Goal: Information Seeking & Learning: Find specific fact

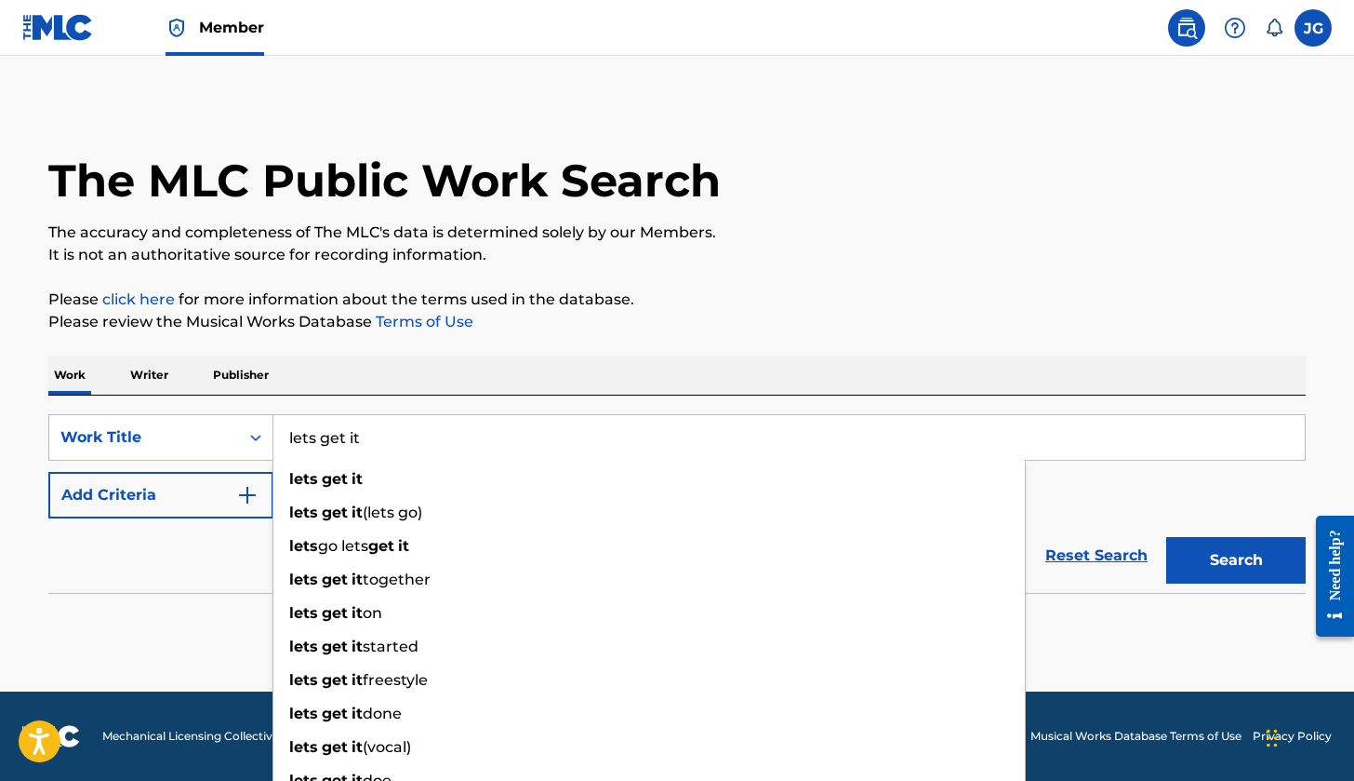
type input "lets get it"
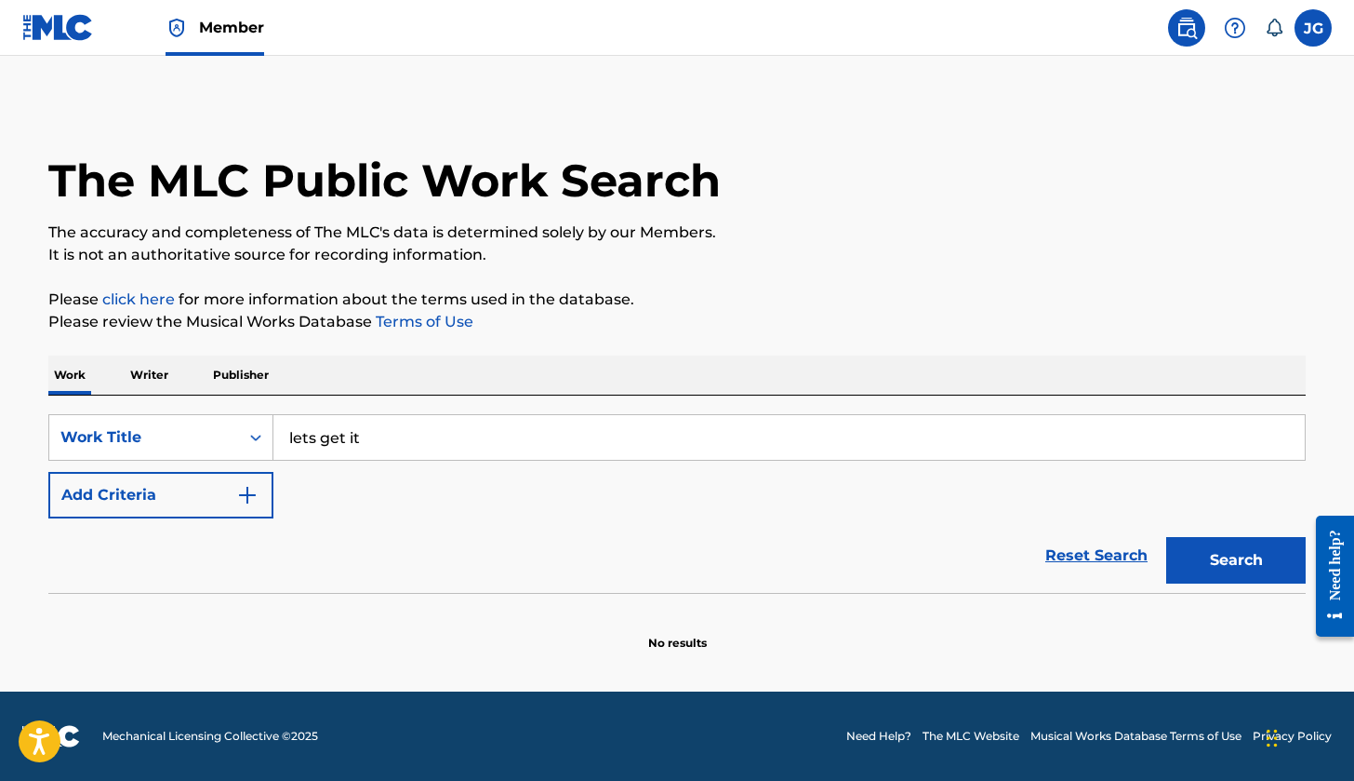
click at [173, 500] on button "Add Criteria" at bounding box center [160, 495] width 225 height 47
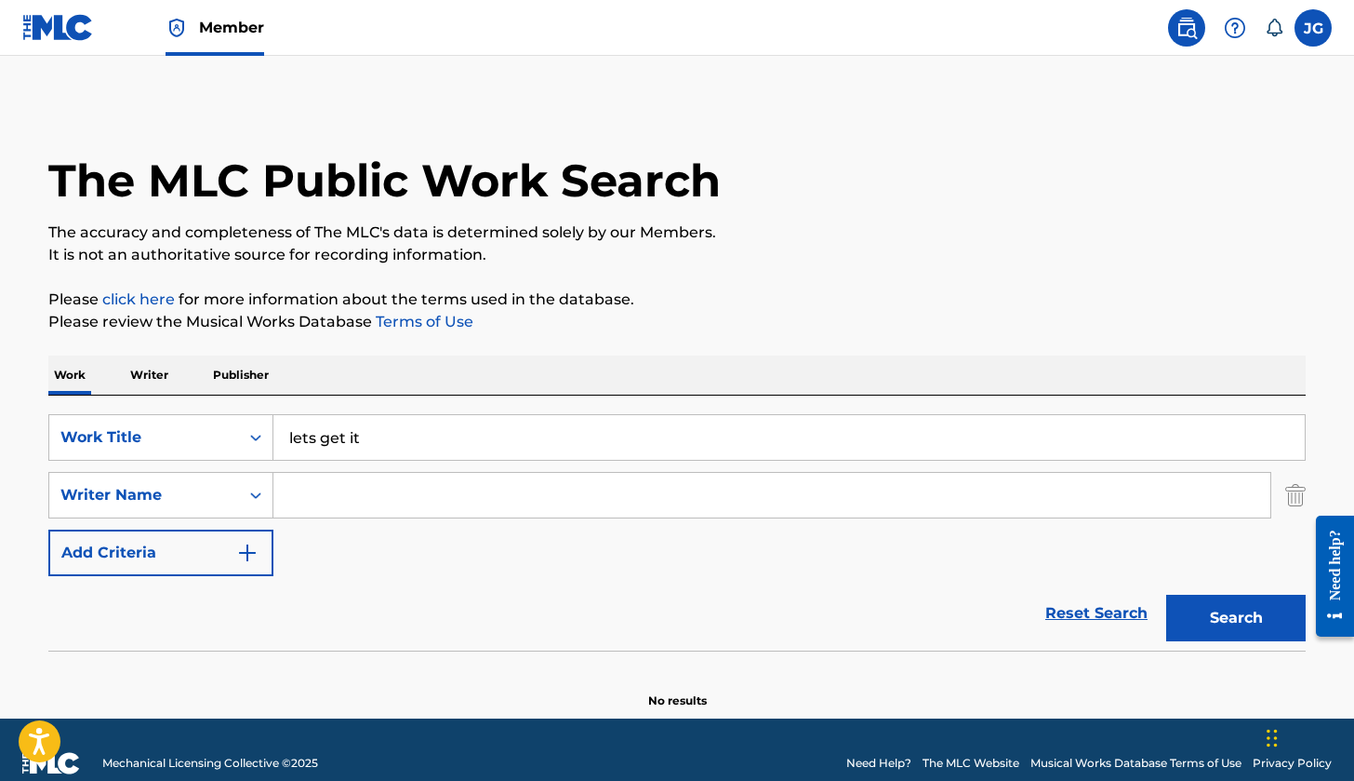
click at [398, 504] on input "Search Form" at bounding box center [772, 495] width 997 height 45
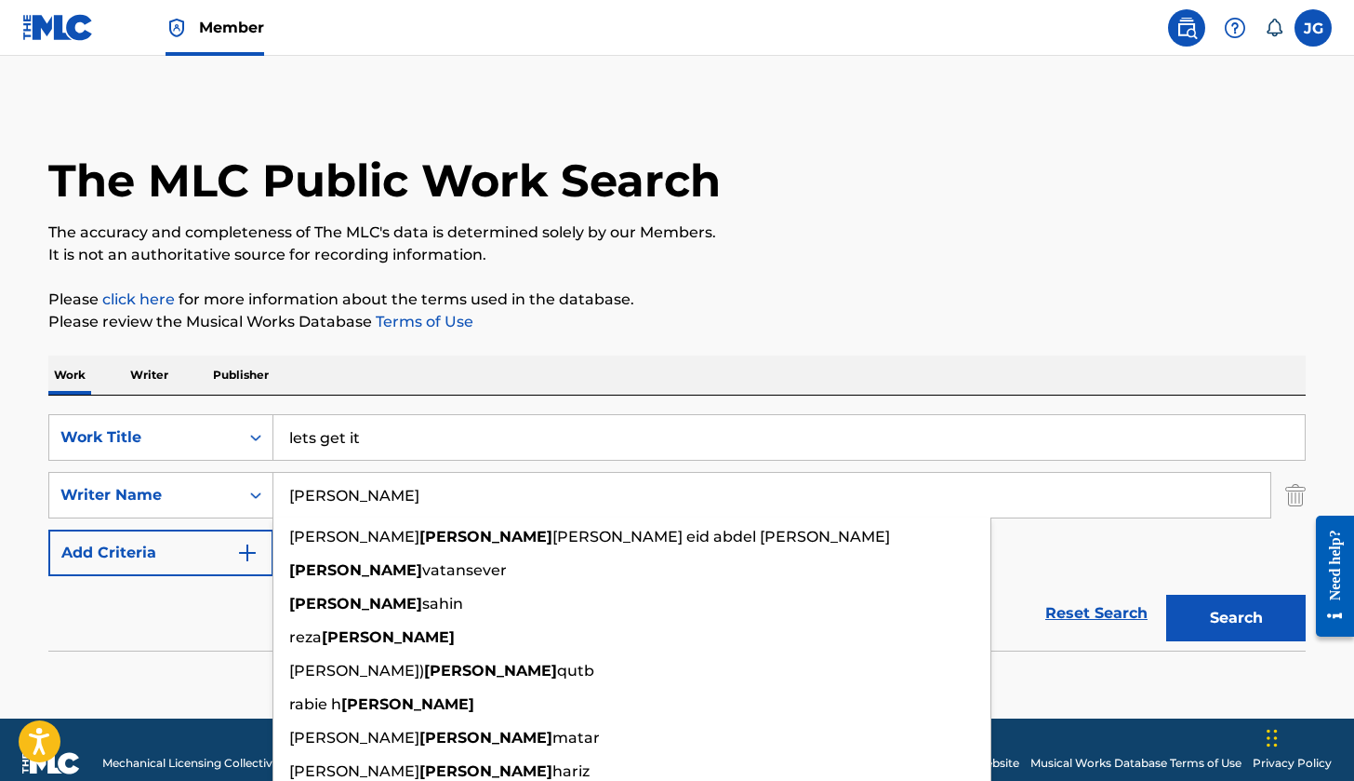
type input "ibrahim"
click at [1236, 618] on button "Search" at bounding box center [1237, 617] width 140 height 47
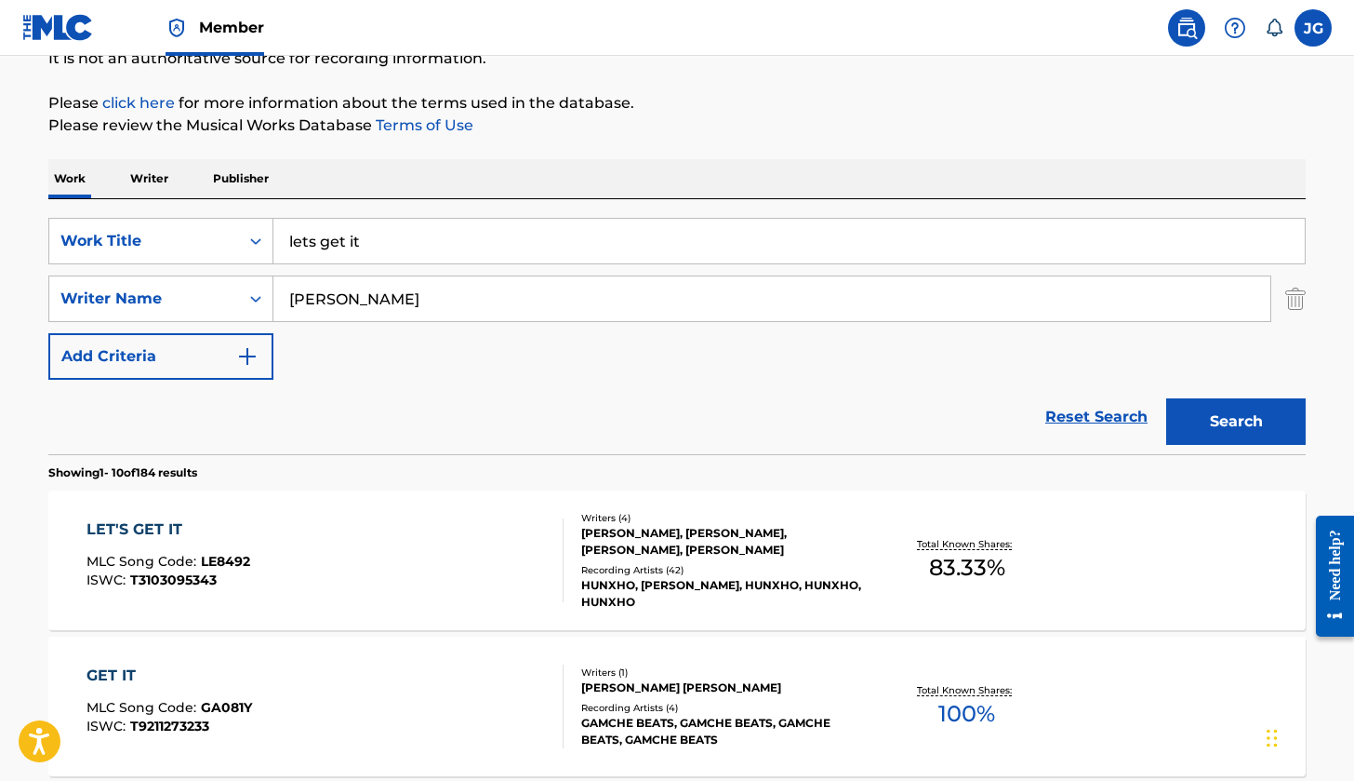
scroll to position [200, 0]
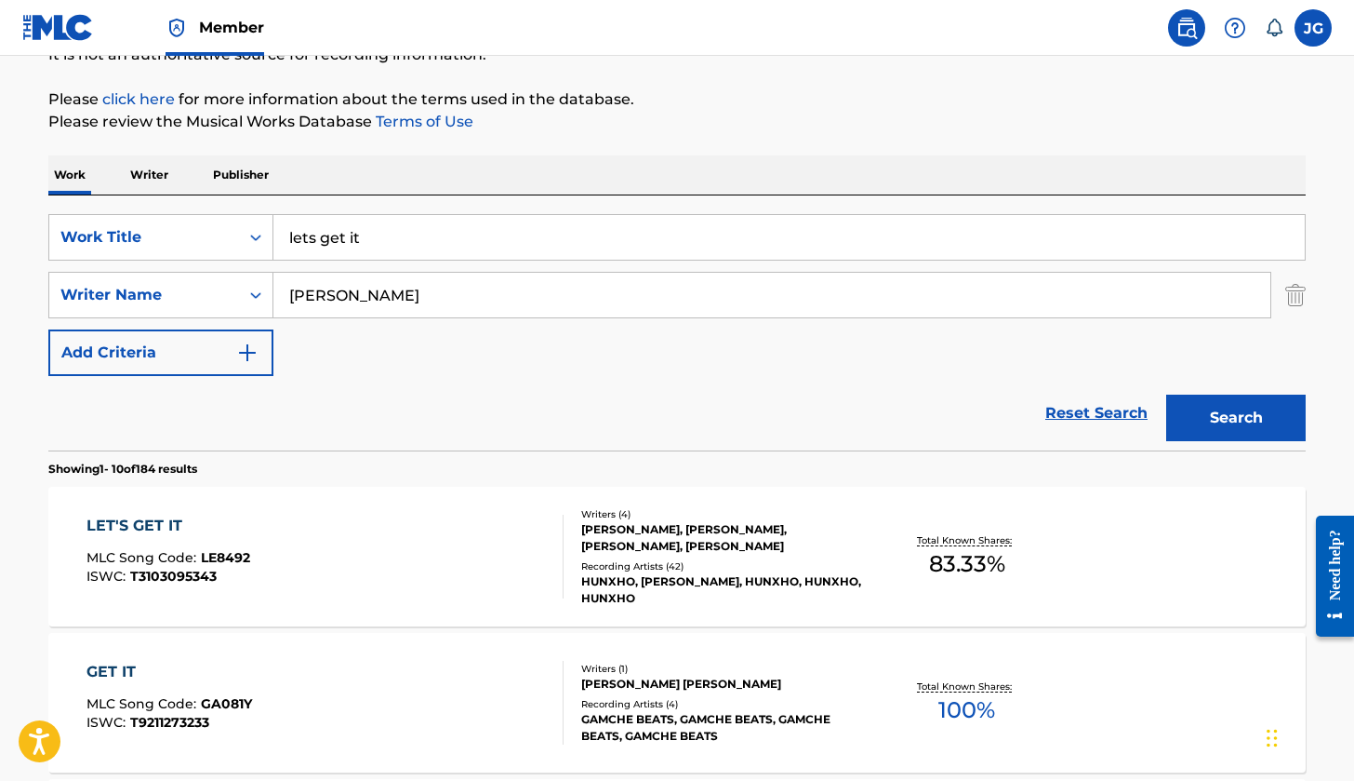
click at [459, 548] on div "LET'S GET IT MLC Song Code : LE8492 ISWC : T3103095343" at bounding box center [326, 556] width 478 height 84
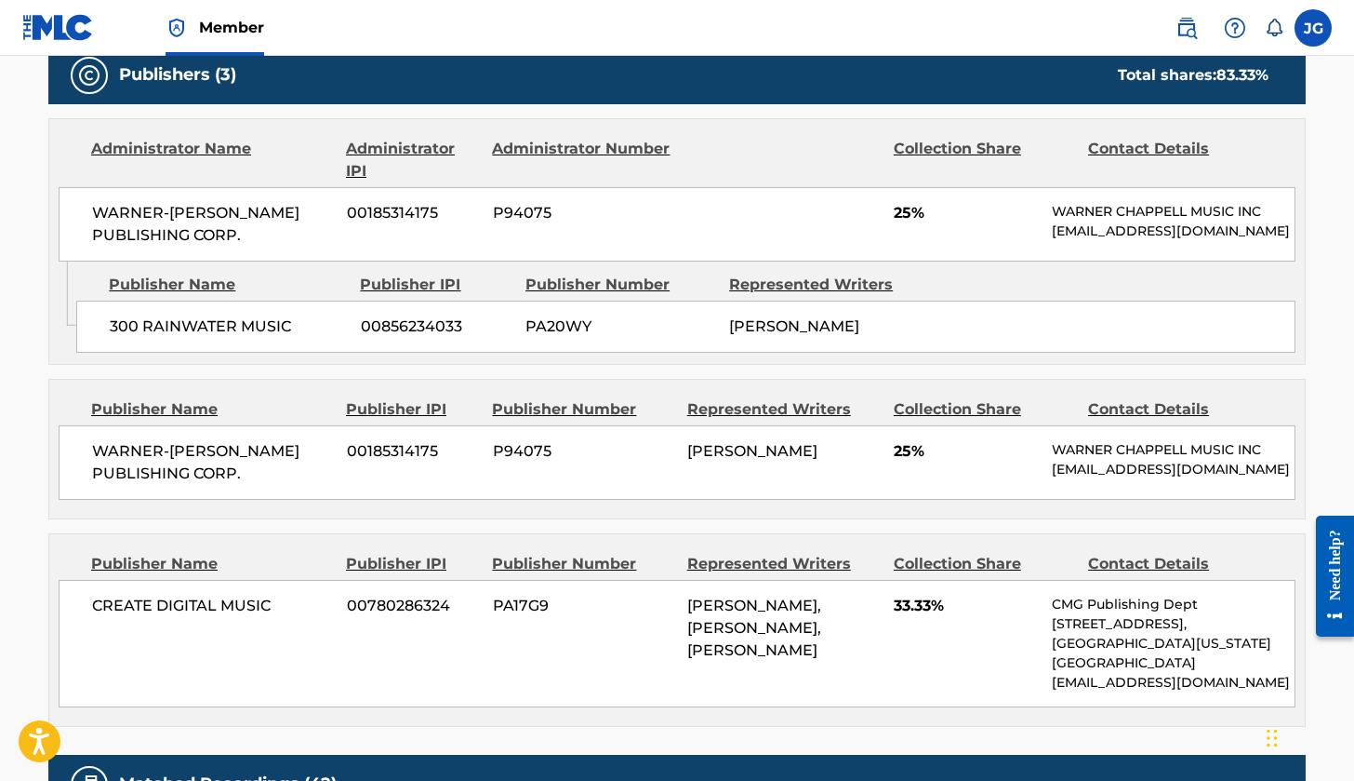
scroll to position [972, 0]
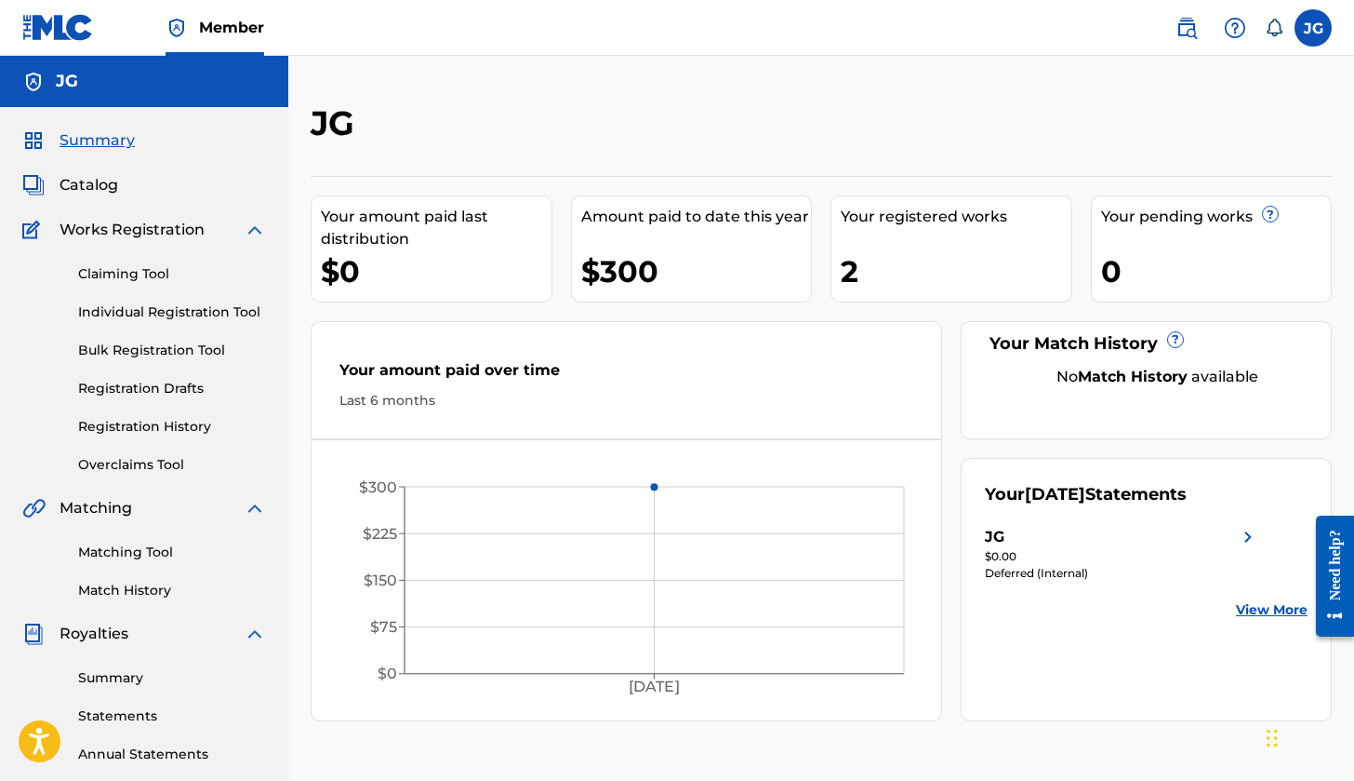
click at [151, 555] on link "Matching Tool" at bounding box center [172, 552] width 188 height 20
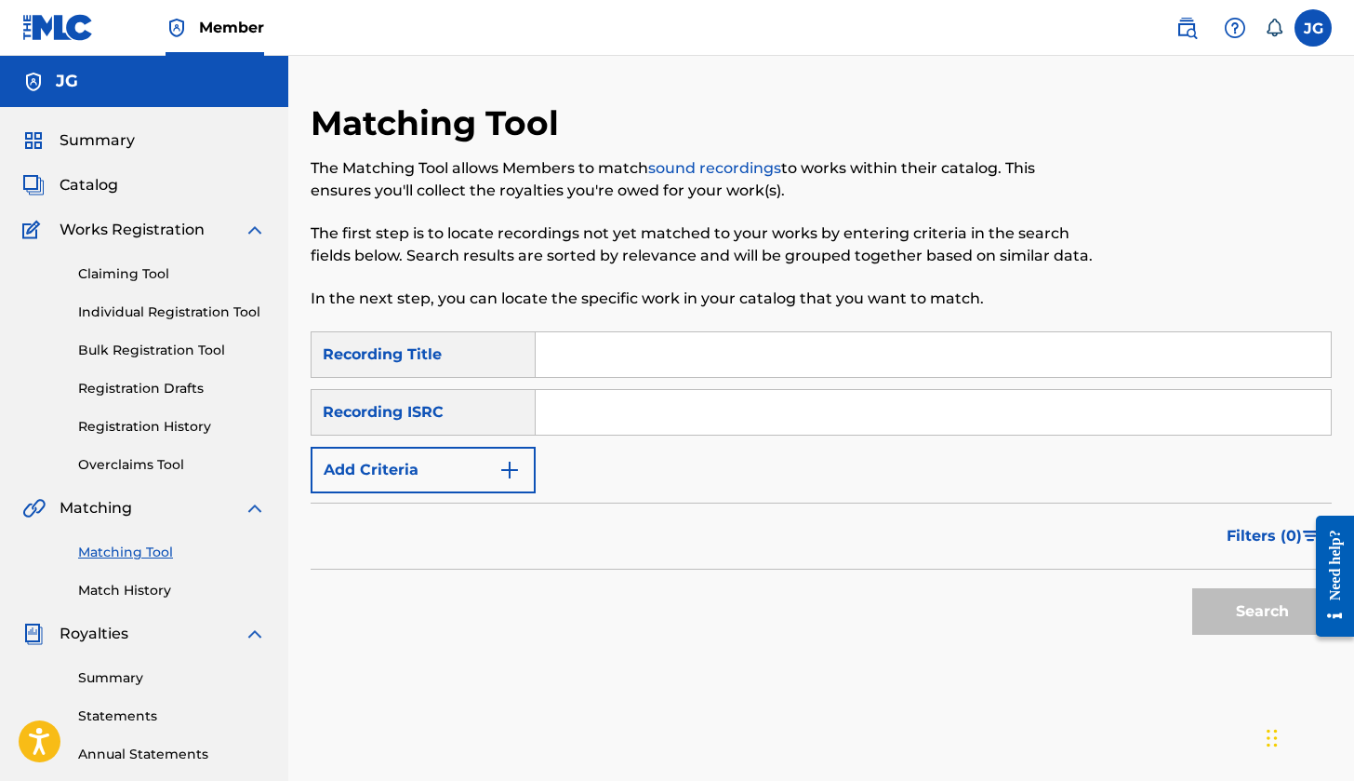
click at [521, 489] on button "Add Criteria" at bounding box center [423, 470] width 225 height 47
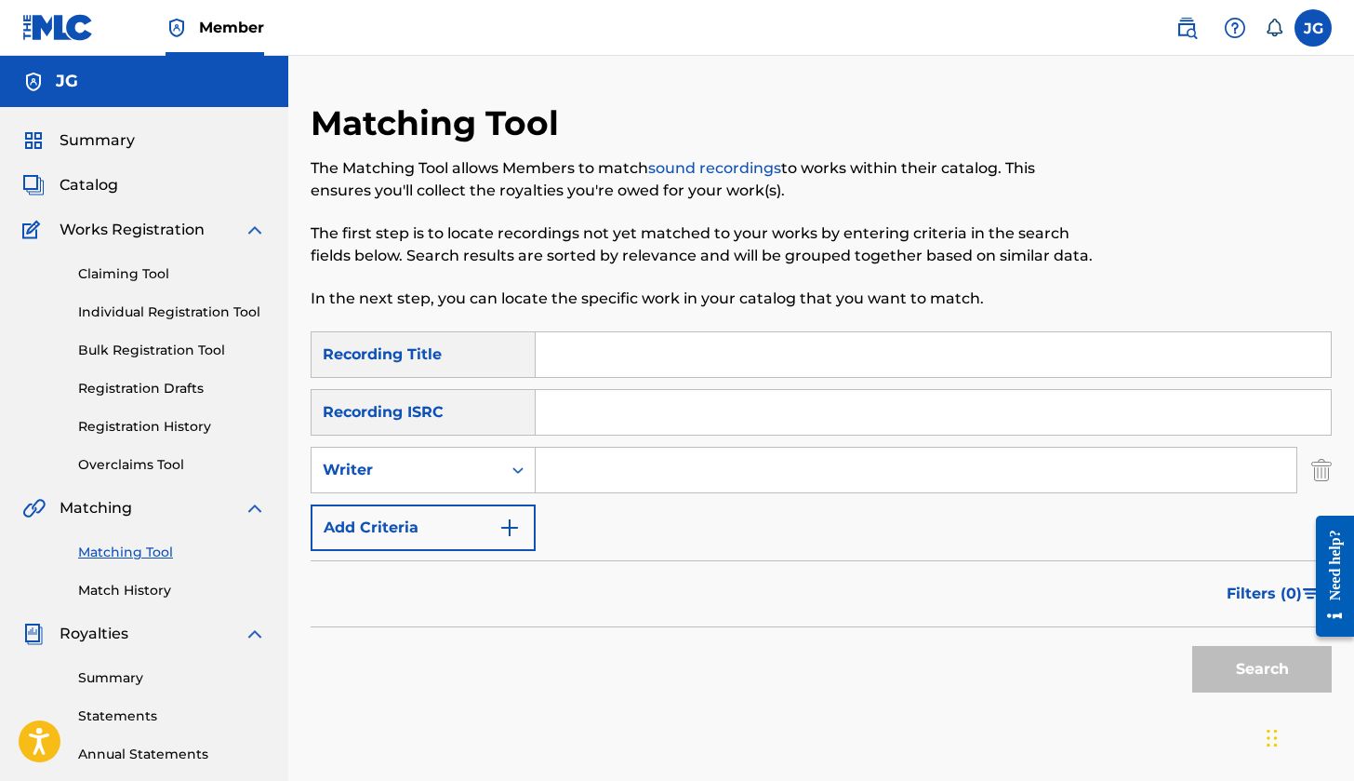
click at [521, 489] on div "Search Form" at bounding box center [517, 469] width 33 height 45
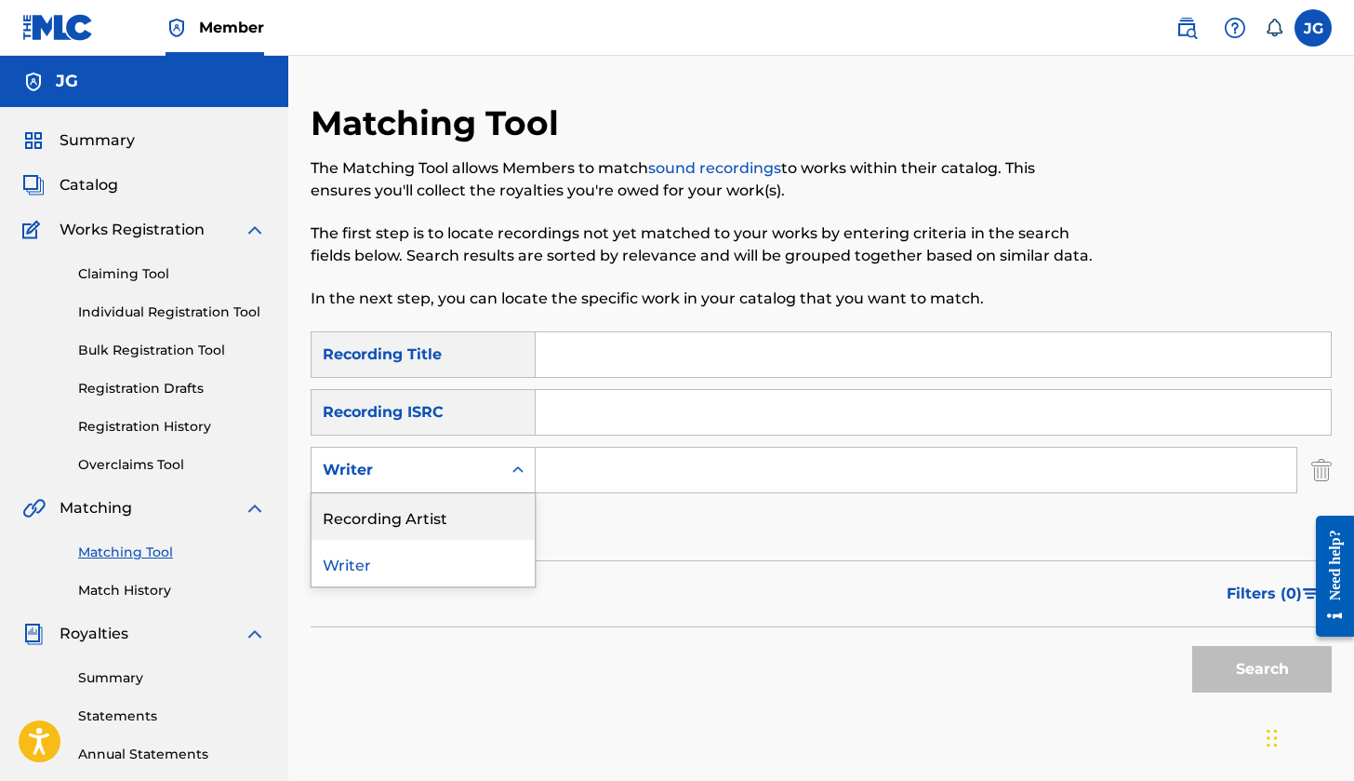
click at [519, 513] on div "Recording Artist" at bounding box center [423, 516] width 223 height 47
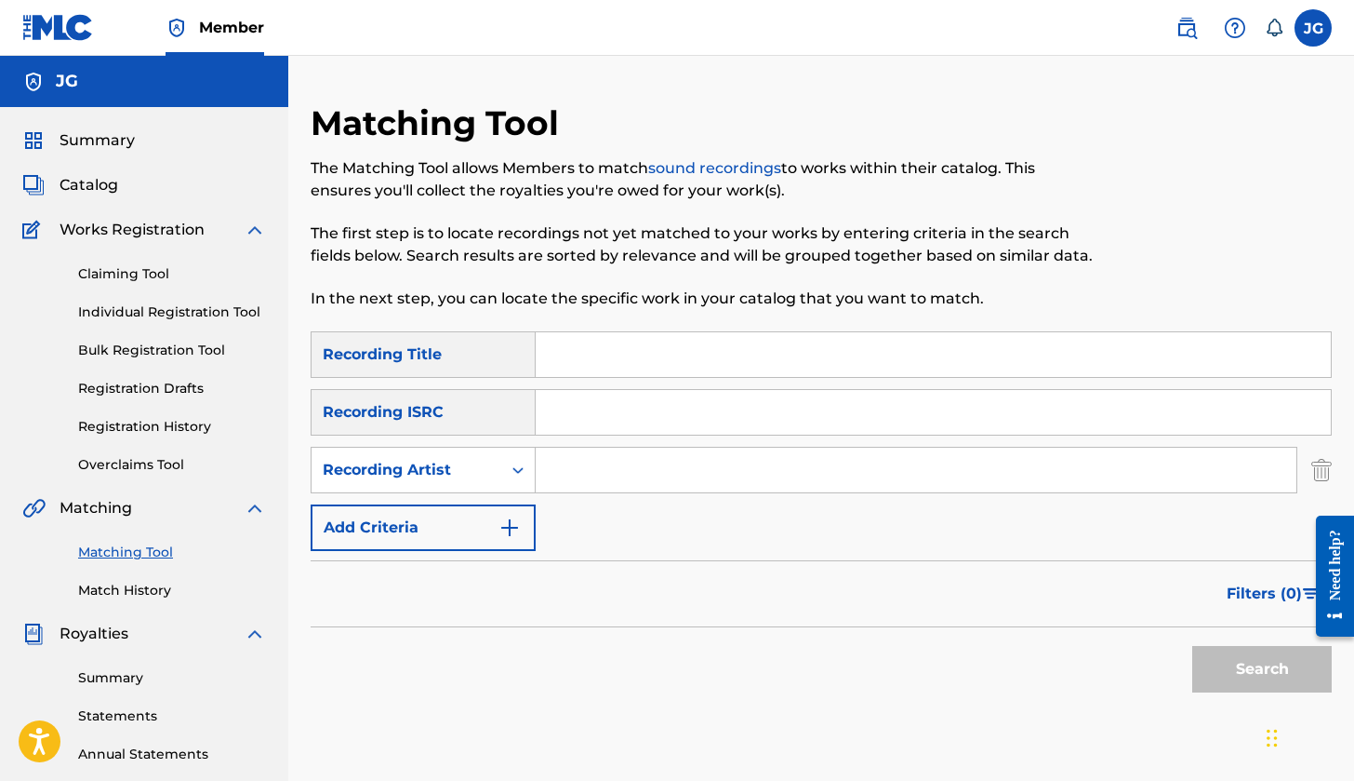
click at [617, 459] on input "Search Form" at bounding box center [916, 469] width 761 height 45
type input "[PERSON_NAME]"
click at [1262, 669] on button "Search" at bounding box center [1263, 669] width 140 height 47
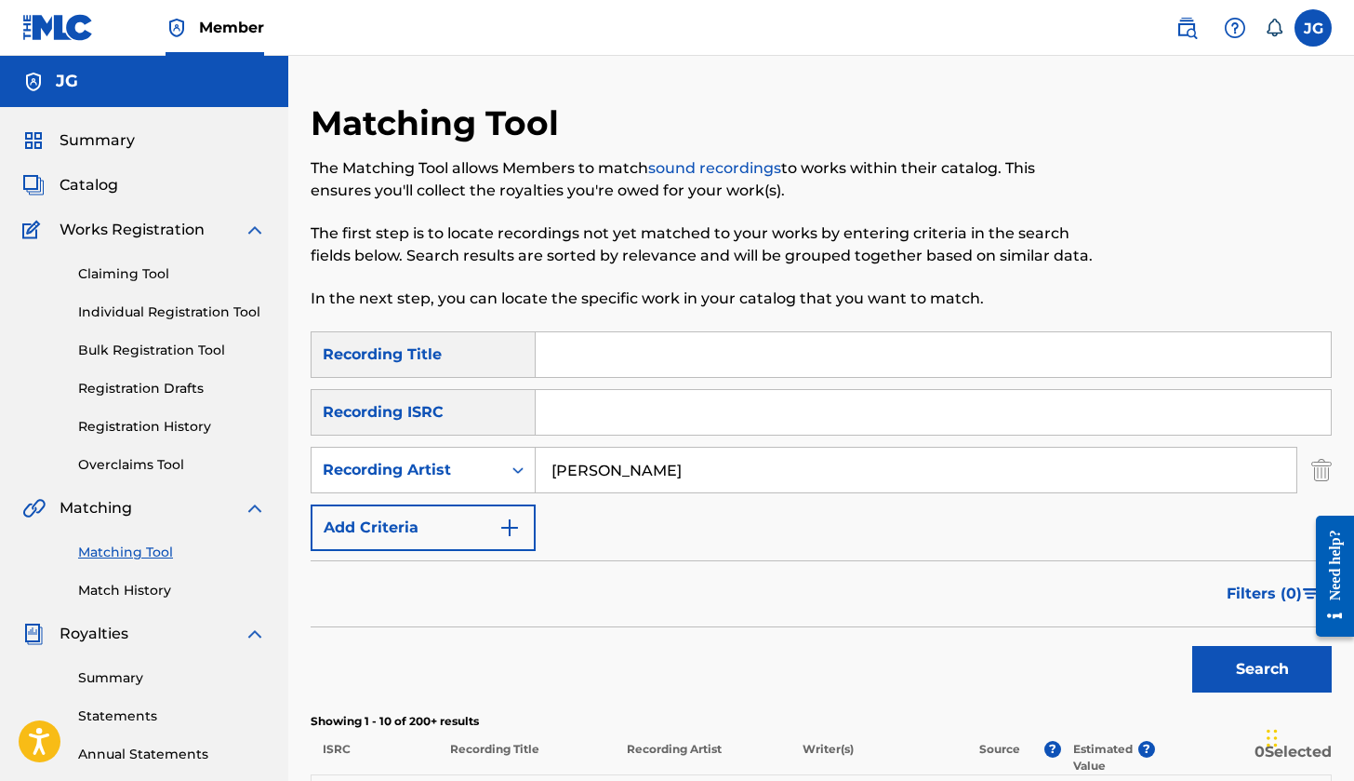
scroll to position [445, 0]
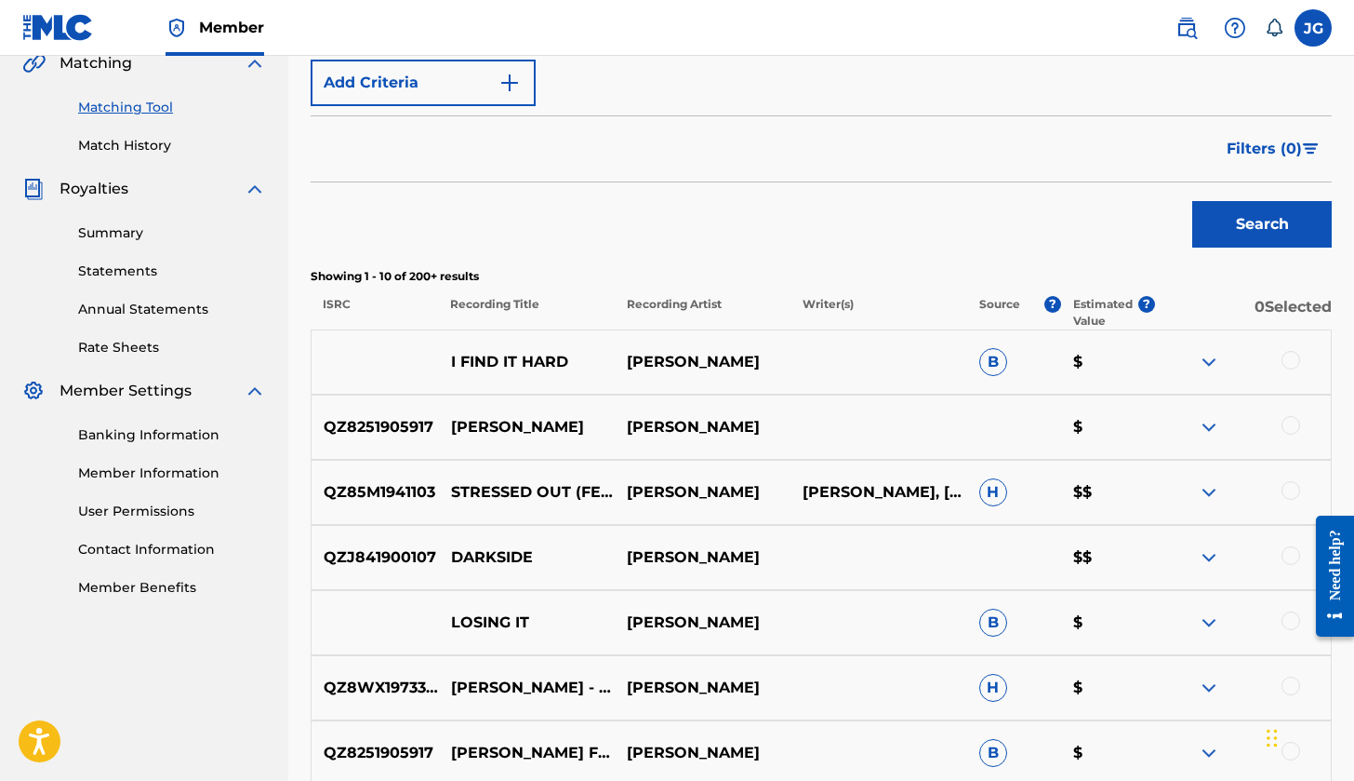
click at [1248, 144] on span "Filters ( 0 )" at bounding box center [1264, 149] width 75 height 22
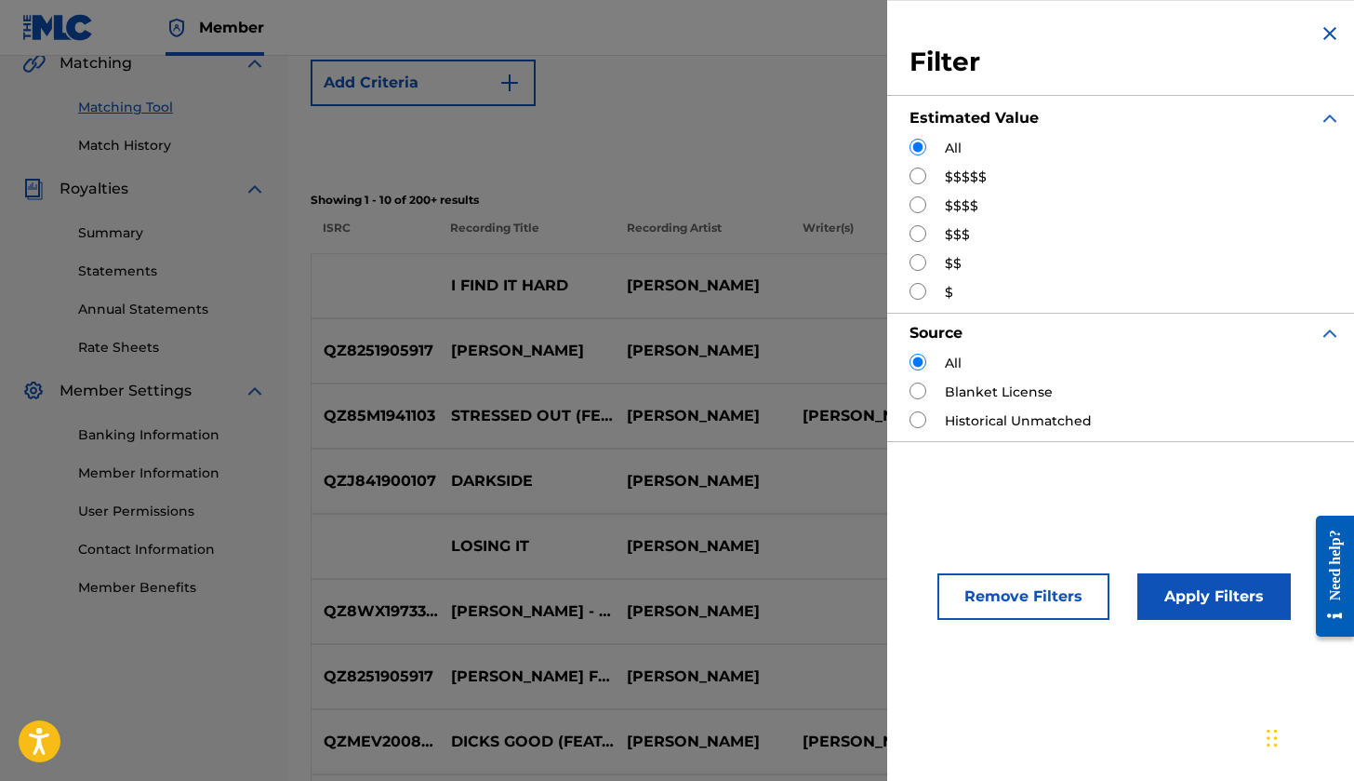
click at [921, 167] on input "Search Form" at bounding box center [918, 175] width 17 height 17
radio input "true"
click at [1254, 602] on button "Apply Filters" at bounding box center [1214, 596] width 153 height 47
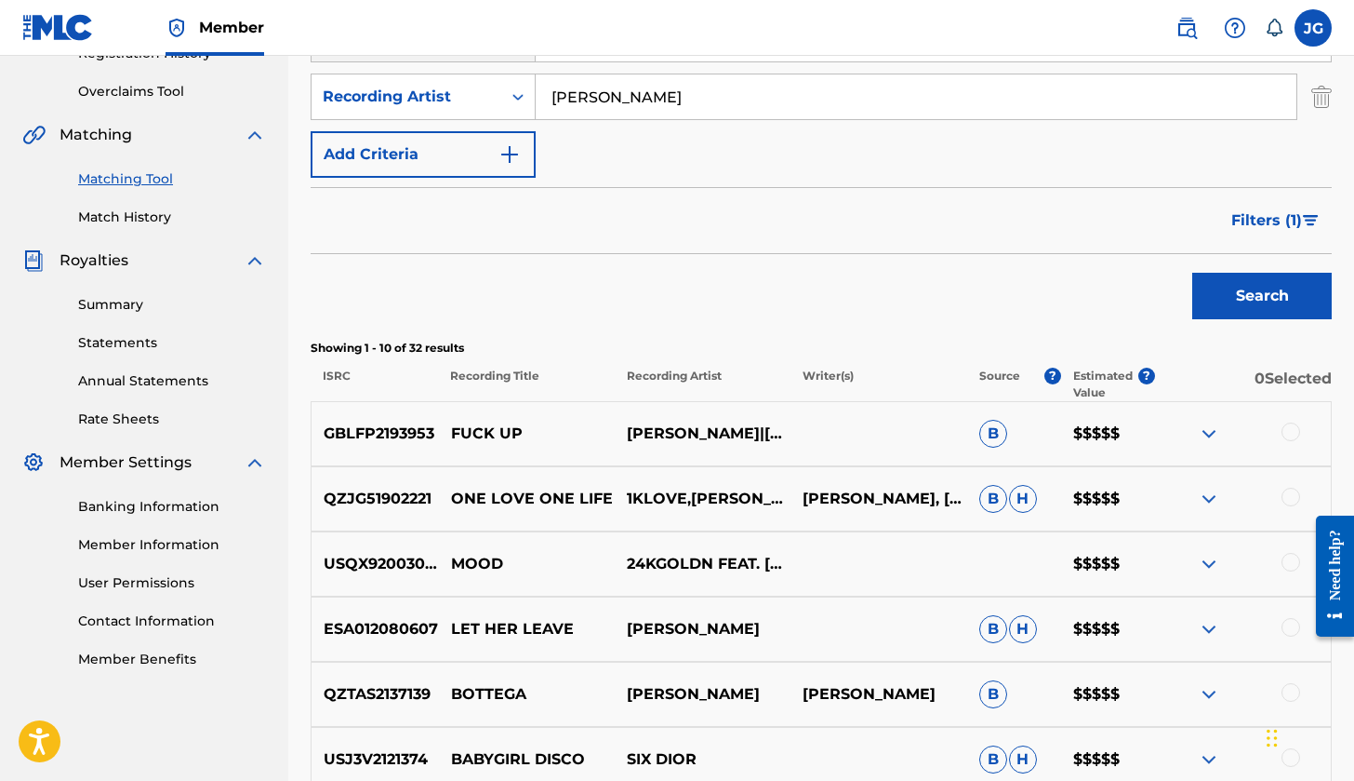
click at [1197, 564] on div at bounding box center [1243, 564] width 176 height 22
click at [1205, 564] on img at bounding box center [1209, 564] width 22 height 22
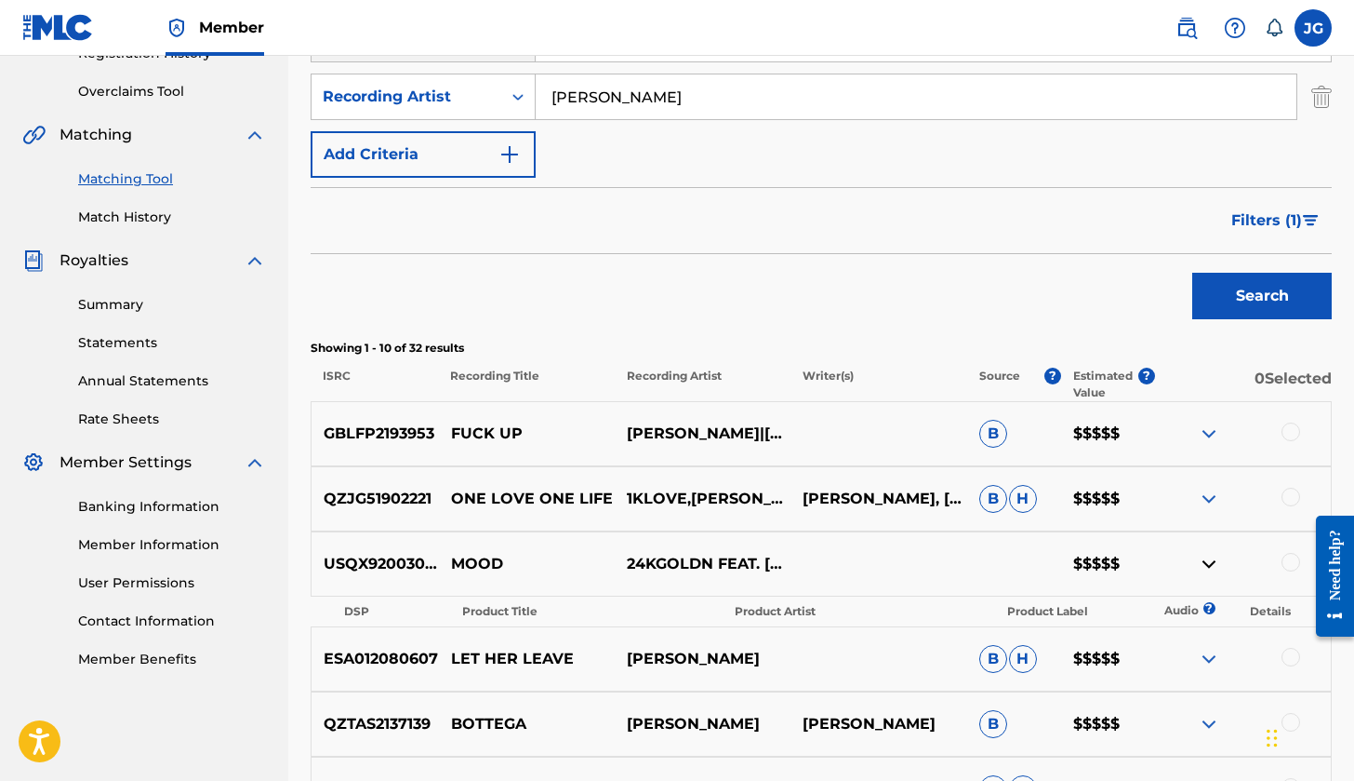
click at [1205, 564] on img at bounding box center [1209, 564] width 22 height 22
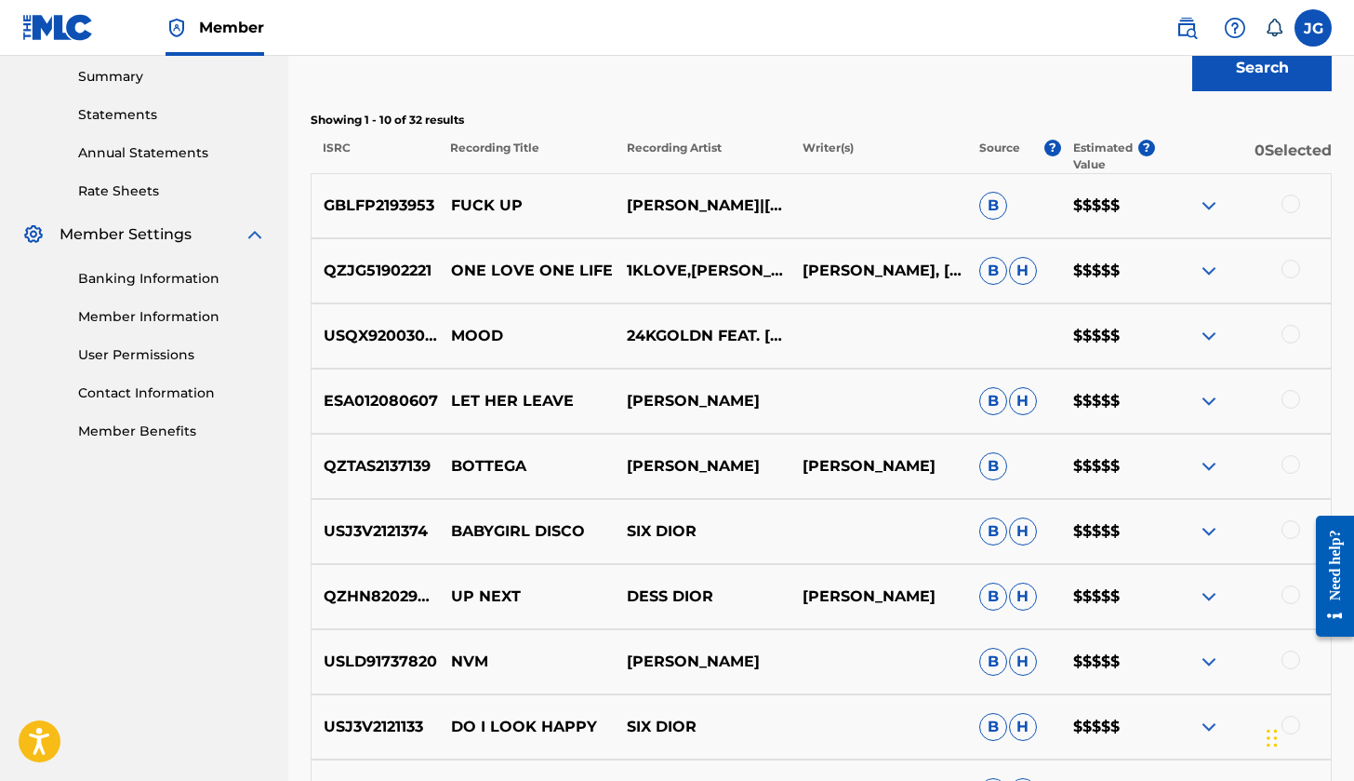
scroll to position [807, 1]
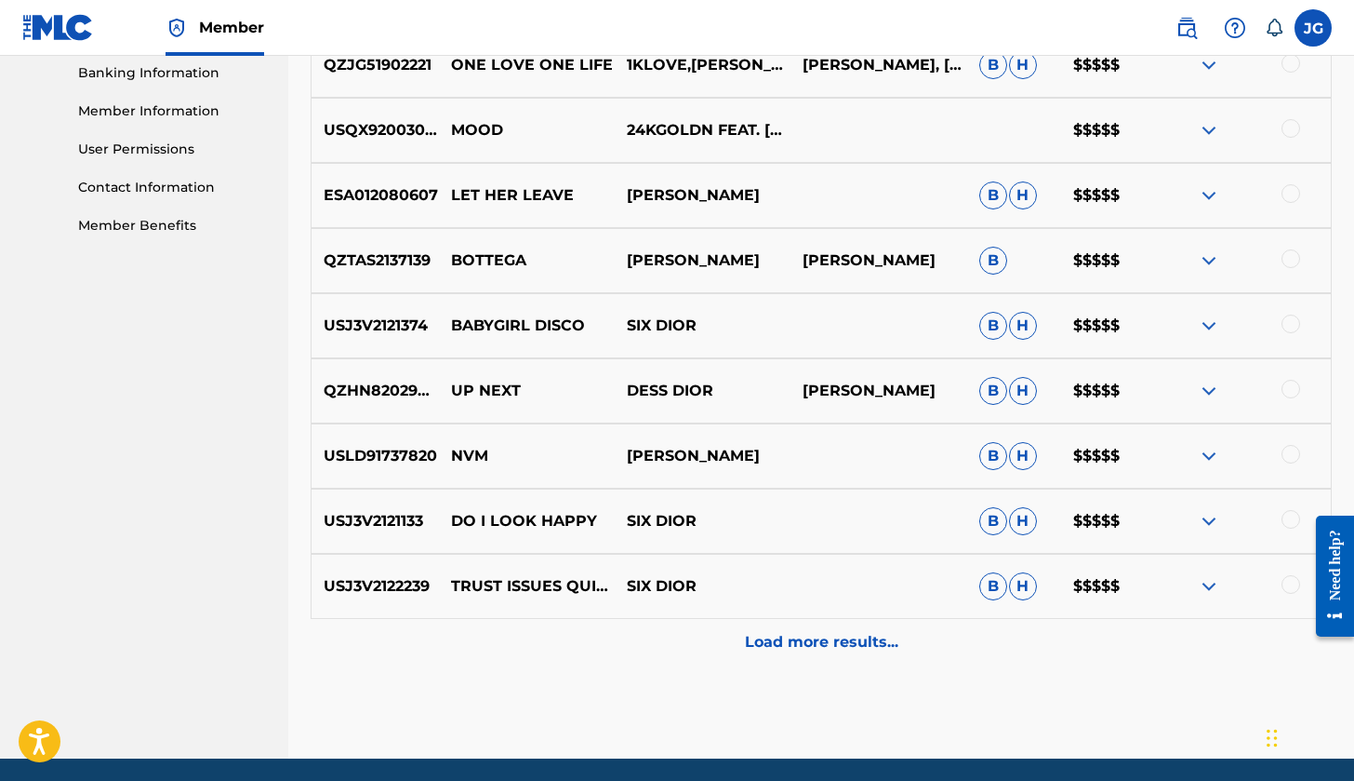
click at [912, 625] on div "Load more results..." at bounding box center [821, 642] width 1021 height 47
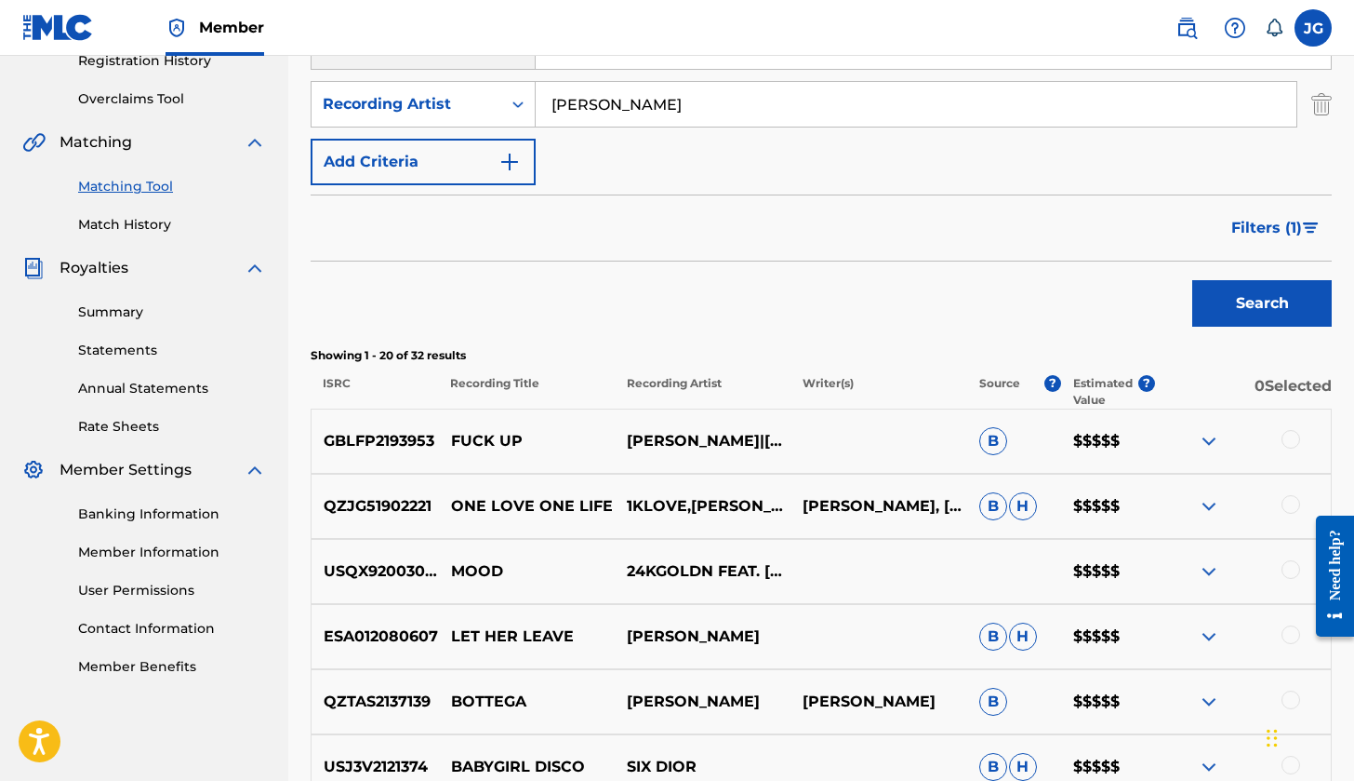
scroll to position [352, 0]
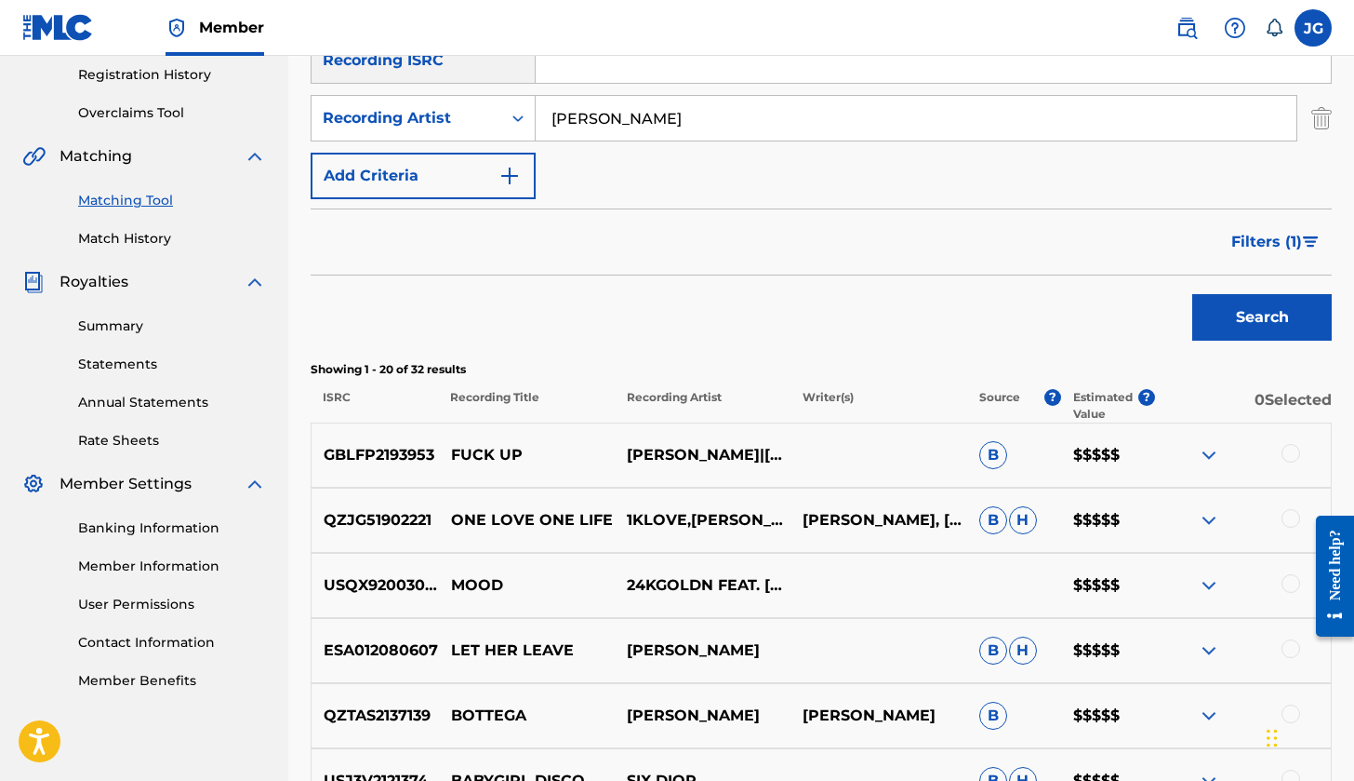
click at [1213, 454] on img at bounding box center [1209, 455] width 22 height 22
